Goal: Task Accomplishment & Management: Use online tool/utility

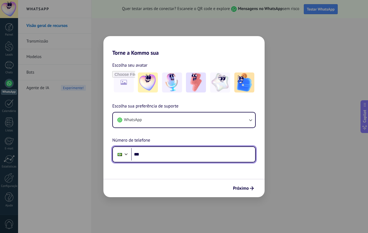
click at [159, 154] on input "***" at bounding box center [193, 154] width 124 height 13
type input "**********"
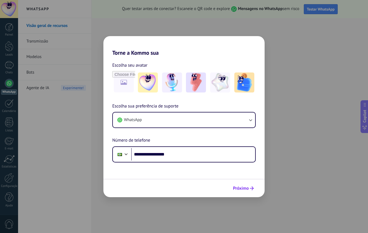
click at [241, 189] on span "Próximo" at bounding box center [241, 188] width 16 height 4
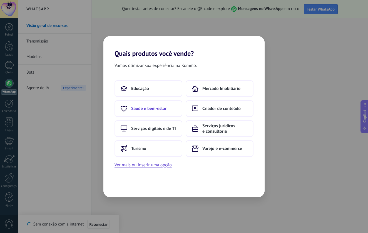
click at [172, 112] on button "Saúde e bem-estar" at bounding box center [148, 108] width 68 height 17
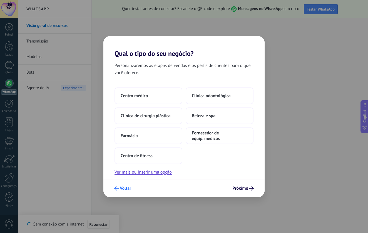
click at [122, 190] on span "Voltar" at bounding box center [125, 188] width 11 height 4
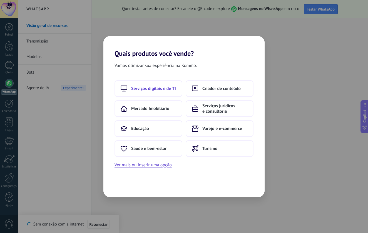
click at [165, 92] on button "Serviços digitais e de TI" at bounding box center [148, 88] width 68 height 17
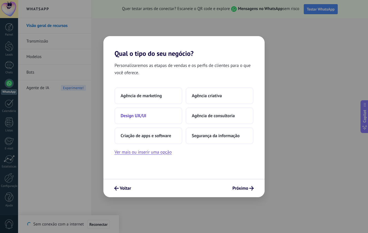
click at [162, 118] on button "Design UX/UI" at bounding box center [148, 116] width 68 height 17
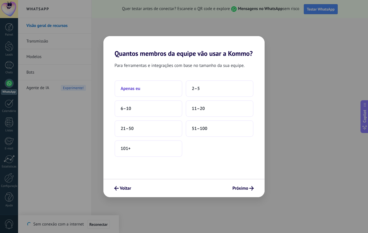
click at [172, 91] on button "Apenas eu" at bounding box center [148, 88] width 68 height 17
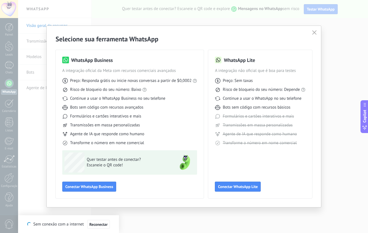
click at [107, 161] on span "Quer testar antes de conectar?" at bounding box center [127, 160] width 81 height 6
click at [315, 31] on icon "button" at bounding box center [314, 32] width 4 height 4
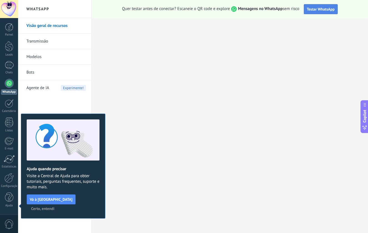
click at [318, 10] on span "Testar WhatsApp" at bounding box center [321, 9] width 28 height 5
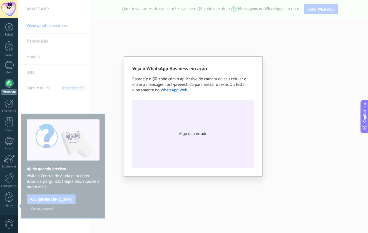
click at [246, 38] on div "Veja o WhatsApp Business em ação Escaneie o QR code com o aplicativo de câmera …" at bounding box center [193, 116] width 350 height 233
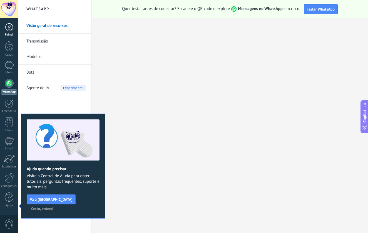
click at [10, 33] on link "Painel" at bounding box center [9, 30] width 18 height 14
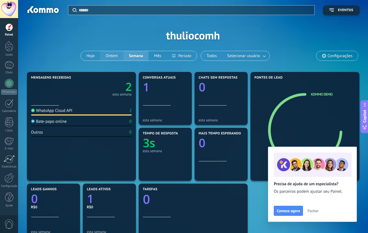
click at [113, 56] on button "Ontem" at bounding box center [111, 55] width 23 height 9
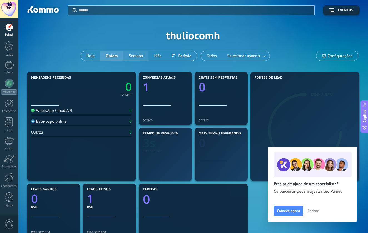
click at [135, 56] on button "Semana" at bounding box center [135, 55] width 25 height 9
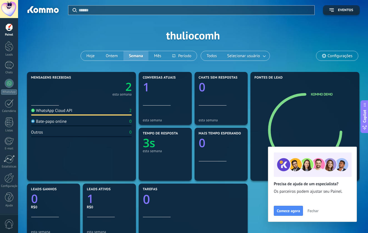
click at [310, 212] on span "Fechar" at bounding box center [312, 211] width 11 height 4
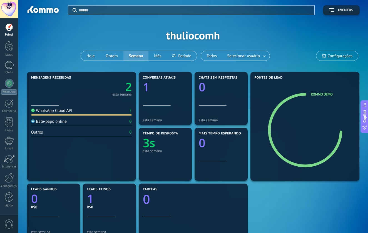
click at [72, 112] on div "WhatsApp Cloud API" at bounding box center [51, 110] width 41 height 5
click at [84, 102] on div "Mensagens recebidas 2 esta semana" at bounding box center [81, 91] width 101 height 30
click at [128, 86] on text "2" at bounding box center [128, 86] width 6 height 15
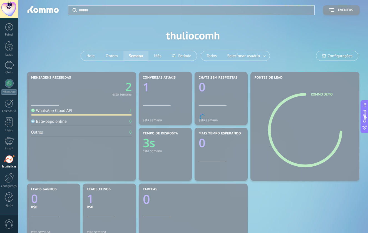
click at [215, 31] on body ".abecls-1,.abecls-2{fill-rule:evenodd}.abecls-2{fill:#fff} .abhcls-1{fill:none}…" at bounding box center [184, 116] width 368 height 233
click at [100, 138] on body ".abecls-1,.abecls-2{fill-rule:evenodd}.abecls-2{fill:#fff} .abhcls-1{fill:none}…" at bounding box center [184, 116] width 368 height 233
click at [364, 113] on span "Copilot" at bounding box center [365, 116] width 6 height 13
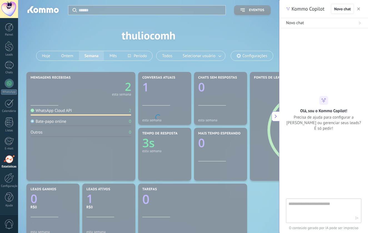
click at [358, 9] on icon "button" at bounding box center [358, 9] width 3 height 3
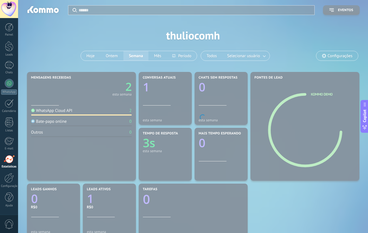
click at [246, 21] on body ".abecls-1,.abecls-2{fill-rule:evenodd}.abecls-2{fill:#fff} .abhcls-1{fill:none}…" at bounding box center [184, 116] width 368 height 233
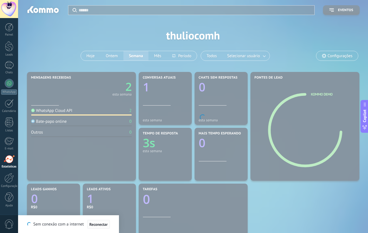
click at [105, 225] on span "Reconectar" at bounding box center [98, 225] width 18 height 4
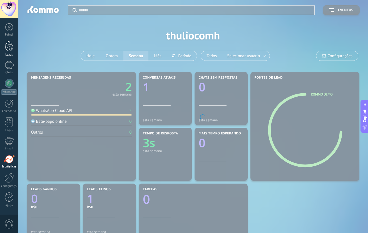
click at [4, 50] on link "Leads" at bounding box center [9, 49] width 18 height 16
click at [8, 49] on div at bounding box center [9, 46] width 8 height 10
click at [8, 31] on link "Painel" at bounding box center [9, 30] width 18 height 14
click at [9, 32] on link "Painel" at bounding box center [9, 30] width 18 height 14
click at [11, 50] on div at bounding box center [9, 46] width 8 height 10
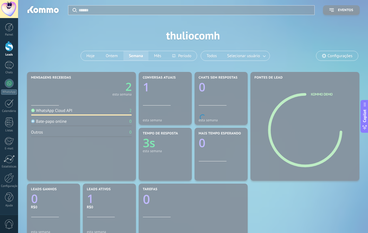
click at [10, 75] on div "Painel Leads 1 Chats WhatsApp Clientes" at bounding box center [9, 118] width 18 height 190
click at [8, 113] on div "Painel Leads 1 Chats WhatsApp Clientes" at bounding box center [9, 118] width 18 height 190
click at [9, 106] on div at bounding box center [9, 103] width 9 height 9
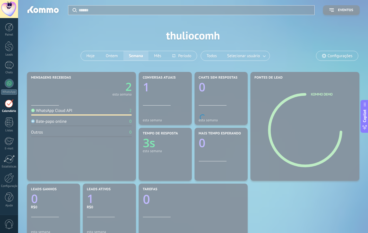
click at [133, 33] on body ".abecls-1,.abecls-2{fill-rule:evenodd}.abecls-2{fill:#fff} .abhcls-1{fill:none}…" at bounding box center [184, 116] width 368 height 233
click at [12, 28] on div at bounding box center [9, 27] width 8 height 8
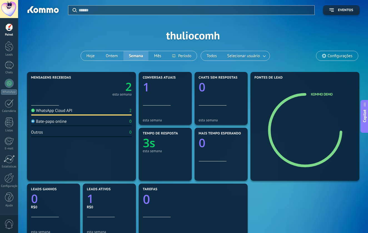
click at [115, 108] on div "WhatsApp Cloud API 2" at bounding box center [81, 112] width 101 height 8
click at [5, 82] on div at bounding box center [9, 83] width 9 height 9
click at [8, 82] on div at bounding box center [9, 83] width 9 height 9
click at [8, 85] on div at bounding box center [9, 83] width 9 height 9
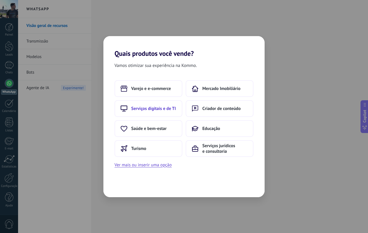
click at [159, 113] on button "Serviços digitais e de TI" at bounding box center [148, 108] width 68 height 17
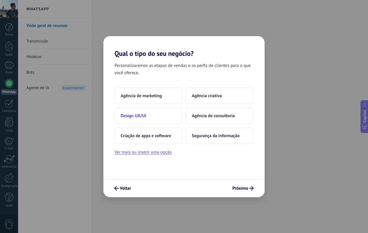
click at [156, 114] on button "Design UX/UI" at bounding box center [148, 116] width 68 height 17
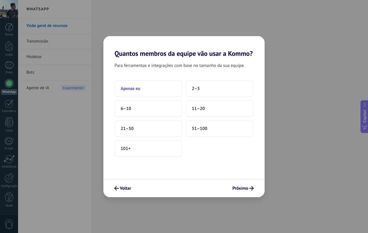
click at [151, 91] on button "Apenas eu" at bounding box center [148, 88] width 68 height 17
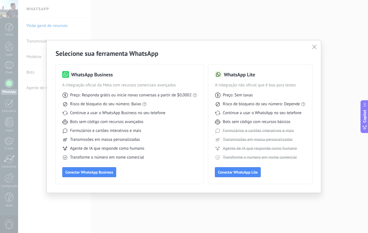
click at [49, 88] on div "Selecione sua ferramenta WhatsApp WhatsApp Business A integração oficial da Met…" at bounding box center [184, 116] width 274 height 153
click at [313, 47] on icon "button" at bounding box center [314, 47] width 4 height 4
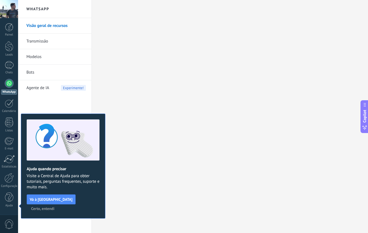
click at [43, 88] on span "Agente de IA" at bounding box center [37, 88] width 23 height 16
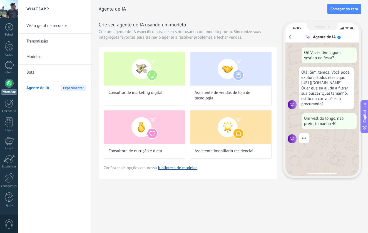
click at [190, 169] on link "biblioteca de modelos" at bounding box center [177, 167] width 39 height 5
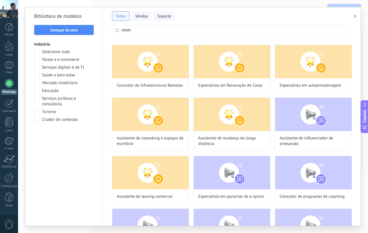
scroll to position [17, 0]
click at [52, 75] on span "Saúde e bem-estar" at bounding box center [58, 76] width 33 height 6
click at [73, 136] on button "Aplicar" at bounding box center [64, 134] width 60 height 10
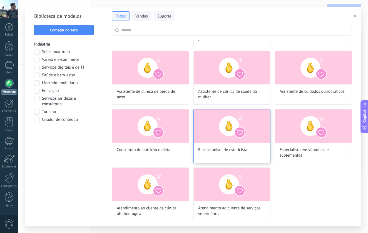
scroll to position [124, 0]
click at [226, 147] on div "Recepcionista de esteticista" at bounding box center [231, 136] width 77 height 54
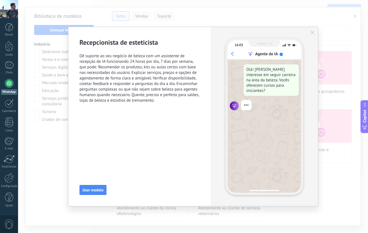
scroll to position [0, 0]
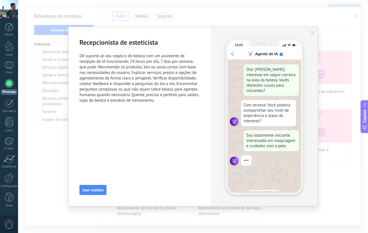
click at [312, 32] on icon "button" at bounding box center [312, 33] width 4 height 4
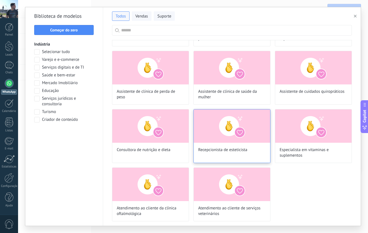
click at [223, 139] on img at bounding box center [232, 125] width 76 height 33
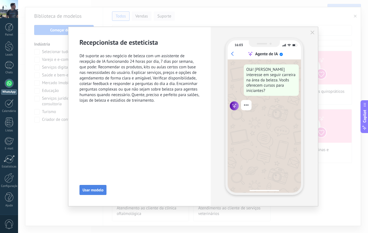
click at [94, 192] on span "Usar modelo" at bounding box center [93, 190] width 21 height 4
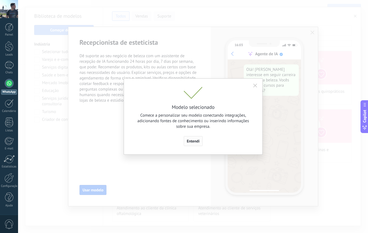
click at [193, 143] on span "Entendi" at bounding box center [193, 141] width 13 height 4
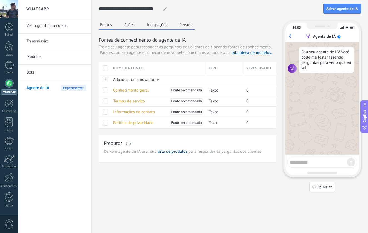
click at [171, 153] on link "lista de produtos" at bounding box center [172, 151] width 30 height 5
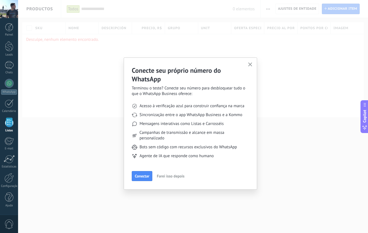
click at [167, 179] on button "Farei isso depois" at bounding box center [170, 176] width 33 height 8
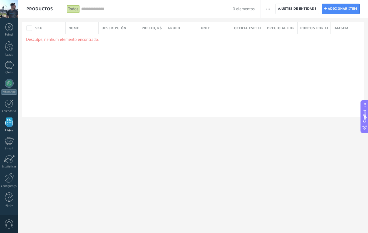
click at [108, 56] on div "Desculpe, nenhum elemento encontrado." at bounding box center [192, 75] width 341 height 83
click at [335, 15] on div "Importar Ajustes de entidade categorias Configurações da lista Ajustes de entid…" at bounding box center [314, 9] width 108 height 18
click at [336, 12] on span "Adicionar item" at bounding box center [342, 9] width 29 height 10
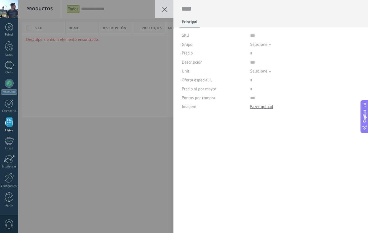
scroll to position [6, 0]
click at [253, 46] on span "Selecione" at bounding box center [258, 44] width 17 height 5
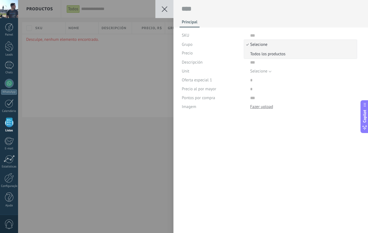
click at [255, 54] on span "Todos los productos" at bounding box center [299, 53] width 111 height 5
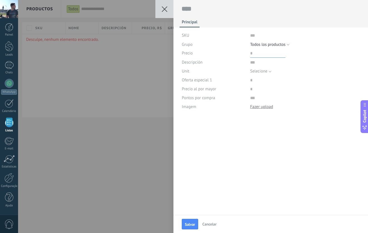
click at [255, 53] on input "price" at bounding box center [267, 53] width 35 height 9
click at [205, 224] on span "Cancelar" at bounding box center [209, 224] width 14 height 5
